Goal: Transaction & Acquisition: Book appointment/travel/reservation

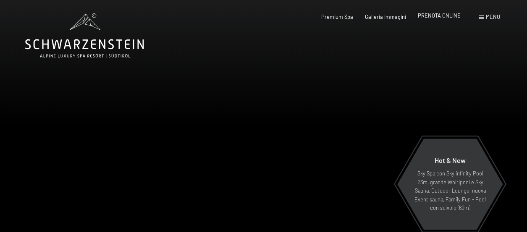
click at [428, 15] on span "PRENOTA ONLINE" at bounding box center [438, 15] width 43 height 7
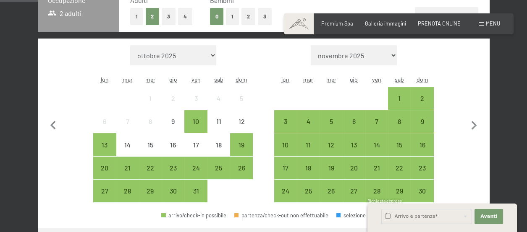
scroll to position [202, 0]
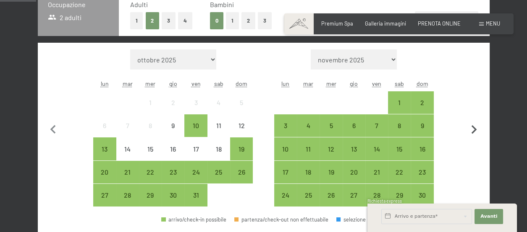
click at [475, 131] on icon "button" at bounding box center [474, 130] width 18 height 18
select select "2025-11-01"
select select "2025-12-01"
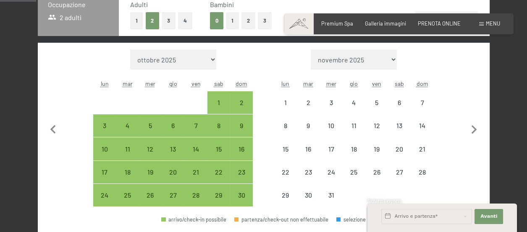
select select "2025-11-01"
select select "2025-12-01"
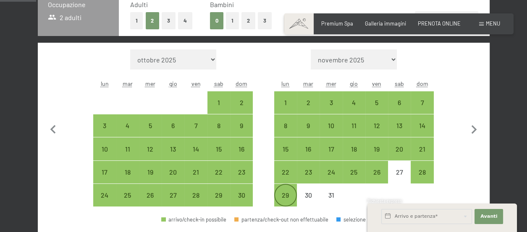
click at [287, 204] on div "29" at bounding box center [285, 202] width 21 height 21
select select "2025-11-01"
select select "2025-12-01"
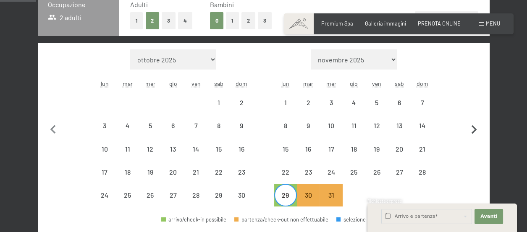
click at [472, 127] on icon "button" at bounding box center [473, 129] width 5 height 9
select select "2025-12-01"
select select "2026-01-01"
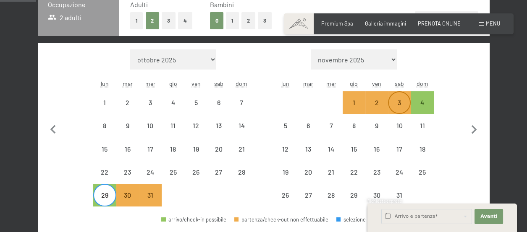
select select "2025-12-01"
select select "2026-01-01"
click at [418, 109] on div "4" at bounding box center [421, 109] width 21 height 21
select select "2025-12-01"
select select "2026-01-01"
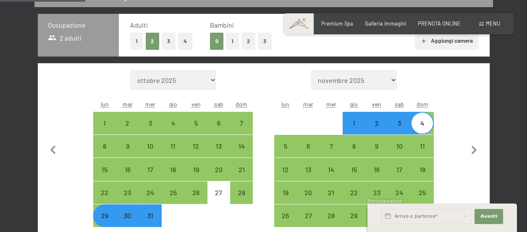
scroll to position [180, 0]
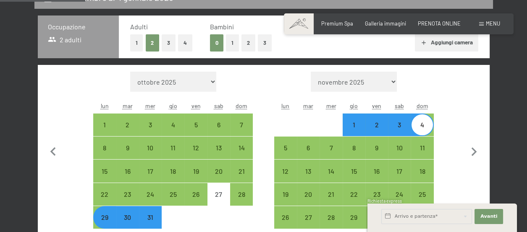
click at [250, 44] on button "2" at bounding box center [248, 42] width 14 height 17
select select "2025-12-01"
select select "2026-01-01"
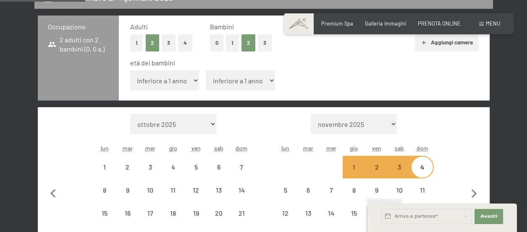
select select "2025-12-01"
select select "2026-01-01"
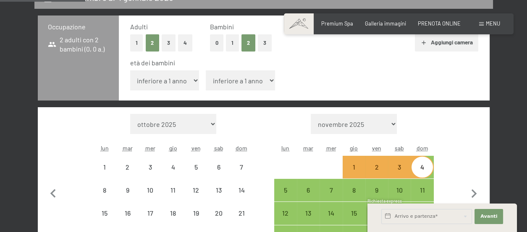
select select "2025-12-01"
select select "2026-01-01"
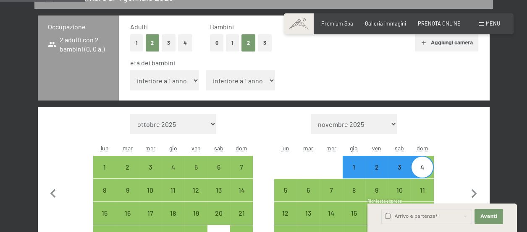
click at [172, 84] on select "inferiore a 1 anno 1 anno 2 anni 3 anni 4 anni 5 anni 6 anni 7 anni 8 anni 9 an…" at bounding box center [164, 80] width 69 height 20
select select "5"
click at [130, 70] on select "inferiore a 1 anno 1 anno 2 anni 3 anni 4 anni 5 anni 6 anni 7 anni 8 anni 9 an…" at bounding box center [164, 80] width 69 height 20
select select "2025-12-01"
select select "2026-01-01"
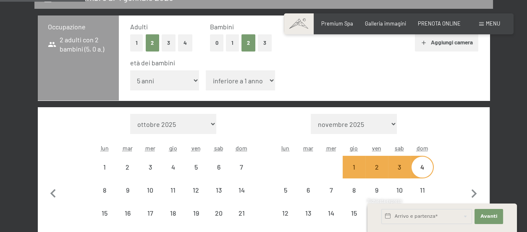
select select "2025-12-01"
select select "2026-01-01"
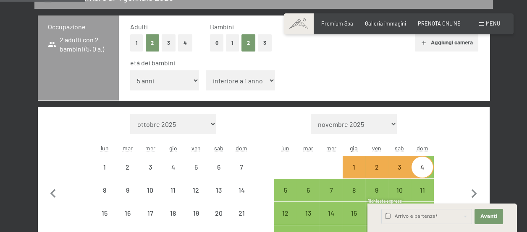
select select "2025-12-01"
select select "2026-01-01"
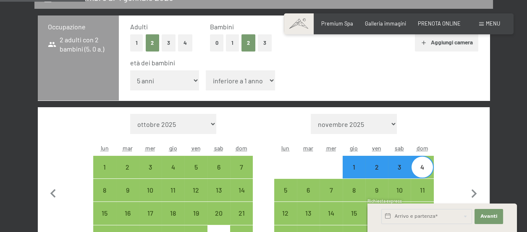
click at [249, 84] on select "inferiore a 1 anno 1 anno 2 anni 3 anni 4 anni 5 anni 6 anni 7 anni 8 anni 9 an…" at bounding box center [240, 80] width 69 height 20
select select "10"
click at [206, 70] on select "inferiore a 1 anno 1 anno 2 anni 3 anni 4 anni 5 anni 6 anni 7 anni 8 anni 9 an…" at bounding box center [240, 80] width 69 height 20
select select "2025-12-01"
select select "2026-01-01"
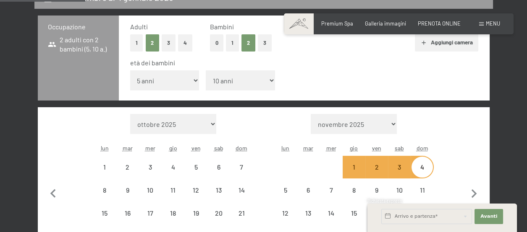
select select "2025-12-01"
select select "2026-01-01"
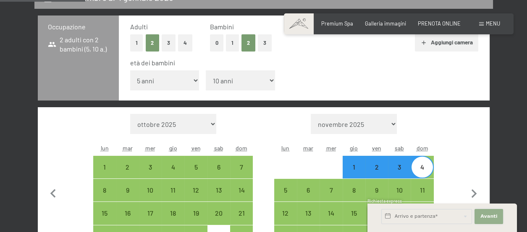
click at [490, 218] on span "Avanti" at bounding box center [488, 217] width 17 height 7
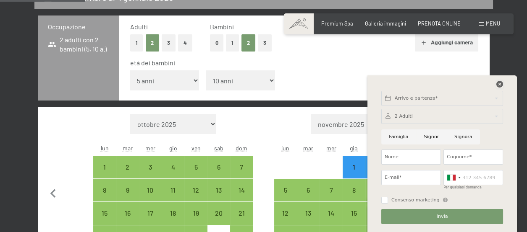
click at [500, 84] on icon at bounding box center [499, 84] width 7 height 7
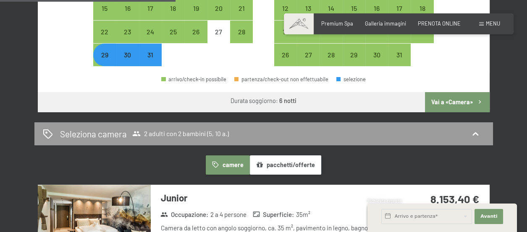
scroll to position [388, 0]
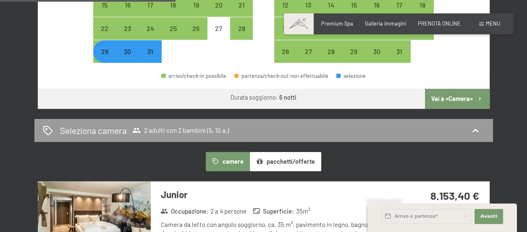
click at [448, 97] on button "Vai a «Camera»" at bounding box center [457, 99] width 64 height 20
select select "2025-12-01"
select select "2026-01-01"
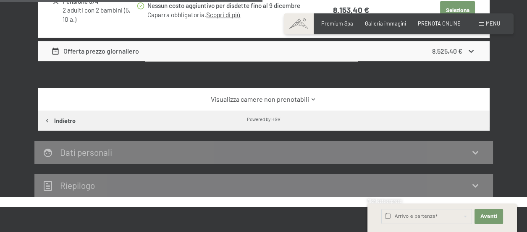
scroll to position [0, 0]
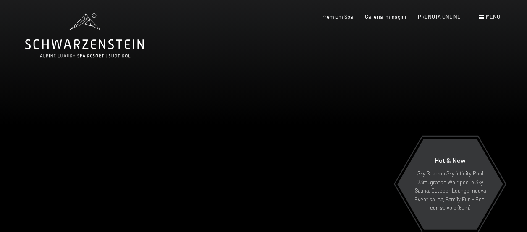
click at [194, 59] on div at bounding box center [132, 136] width 264 height 273
